Goal: Task Accomplishment & Management: Manage account settings

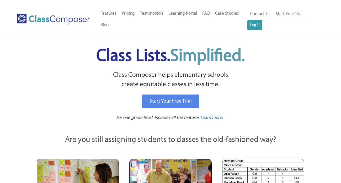
click at [252, 25] on link "Log In" at bounding box center [254, 25] width 15 height 10
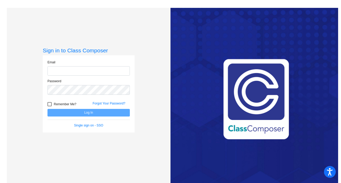
type input "[EMAIL_ADDRESS][DOMAIN_NAME]"
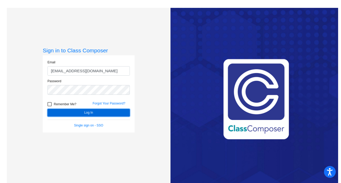
click at [66, 112] on button "Log In" at bounding box center [88, 113] width 82 height 8
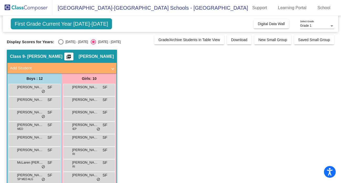
click at [58, 40] on div "Select an option" at bounding box center [60, 41] width 5 height 5
click at [61, 45] on input "[DATE] - [DATE]" at bounding box center [61, 45] width 0 height 0
radio input "true"
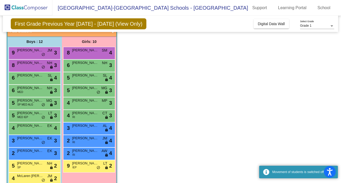
scroll to position [60, 0]
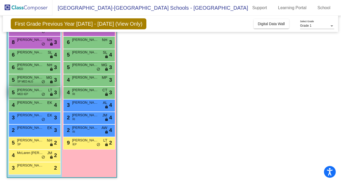
click at [30, 90] on span "[PERSON_NAME]" at bounding box center [30, 90] width 26 height 5
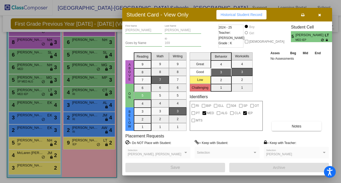
click at [319, 15] on icon "button" at bounding box center [319, 15] width 3 height 4
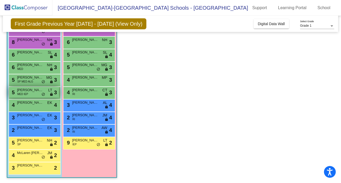
click at [28, 90] on span "Sebastian Thompson" at bounding box center [30, 90] width 26 height 5
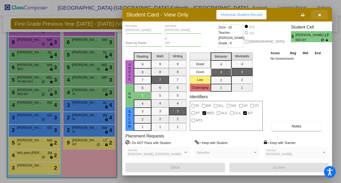
click at [319, 14] on icon "button" at bounding box center [319, 15] width 3 height 4
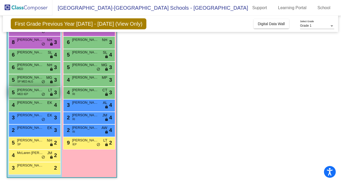
click at [39, 93] on div "5 Sebastian Thompson MED IEP LT lock do_not_disturb_alt 3" at bounding box center [34, 92] width 50 height 11
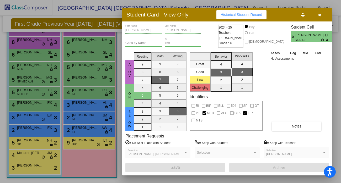
click at [319, 14] on icon "button" at bounding box center [319, 15] width 3 height 4
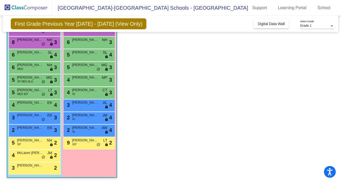
click at [74, 148] on div "9 Emily Prochaska IEP LT lock do_not_disturb_alt 2" at bounding box center [89, 143] width 52 height 13
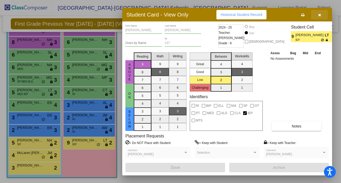
click at [319, 14] on icon "button" at bounding box center [319, 15] width 3 height 4
